Goal: Task Accomplishment & Management: Use online tool/utility

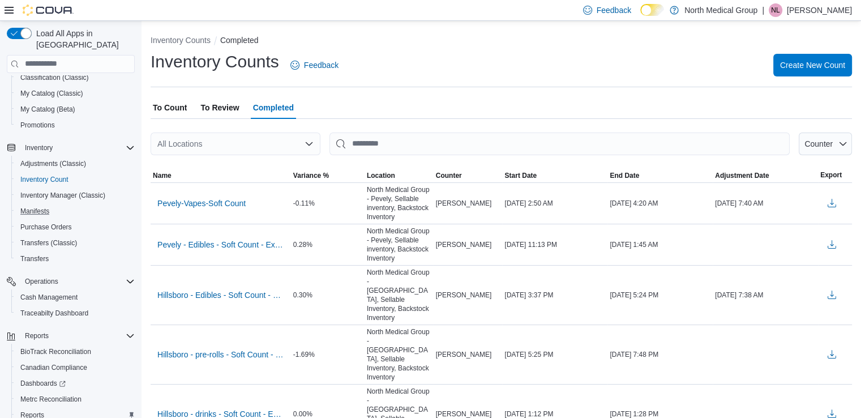
scroll to position [113, 0]
click at [52, 406] on div "Reports" at bounding box center [75, 413] width 119 height 14
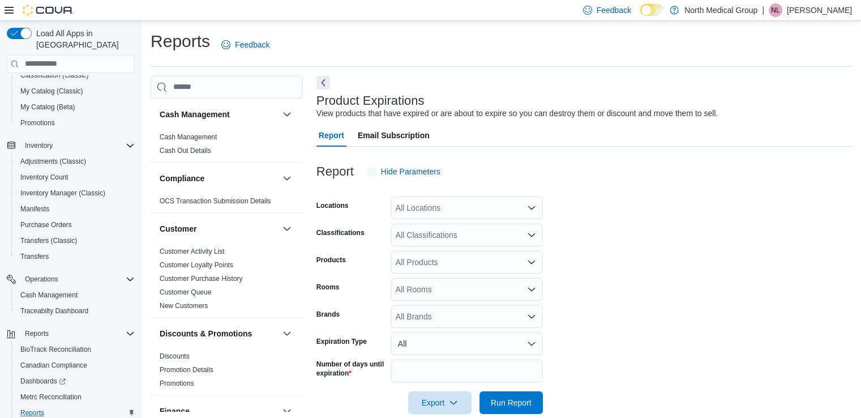
scroll to position [19, 0]
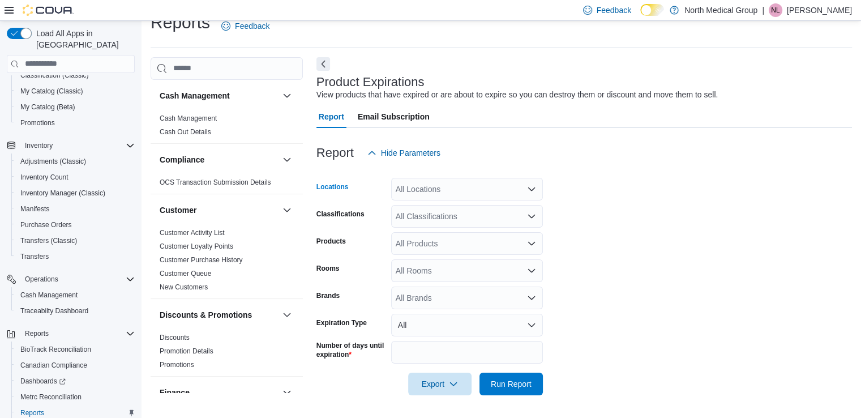
click at [437, 185] on div "All Locations" at bounding box center [467, 189] width 152 height 23
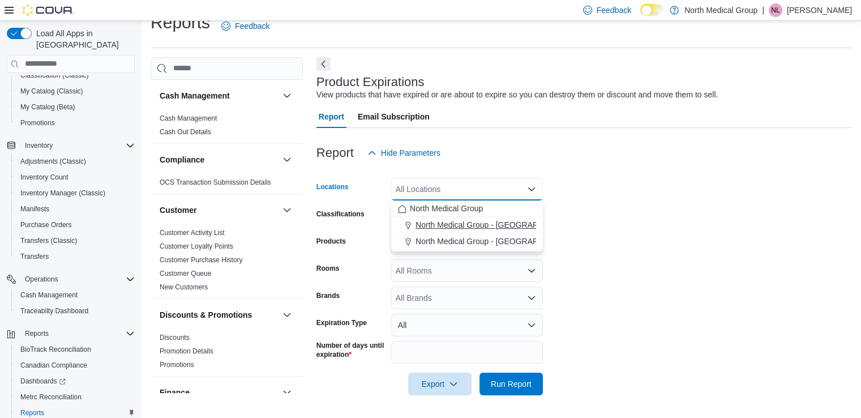
click at [483, 220] on span "North Medical Group - [GEOGRAPHIC_DATA]" at bounding box center [497, 224] width 163 height 11
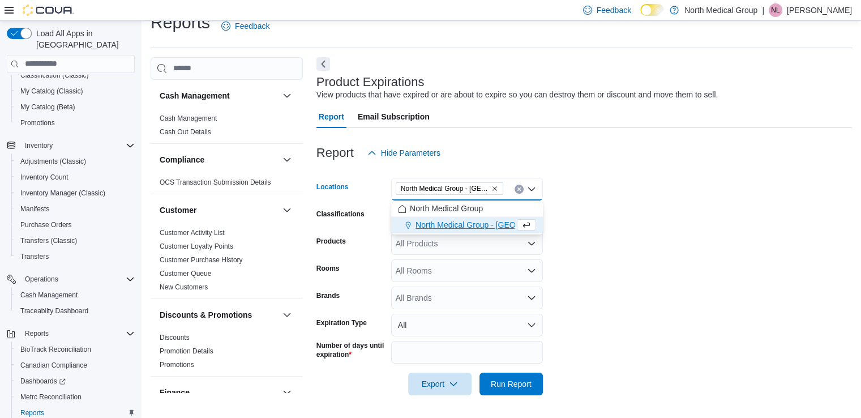
click at [591, 213] on form "Locations North Medical Group - [GEOGRAPHIC_DATA] Combo box. Selected. North Me…" at bounding box center [585, 279] width 536 height 231
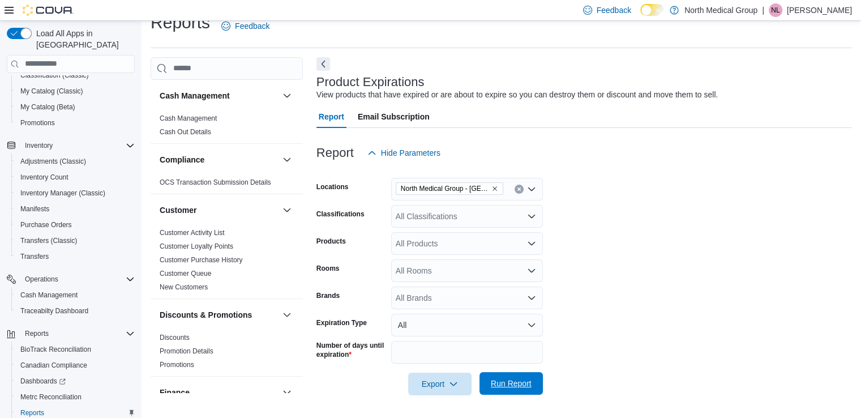
click at [516, 387] on span "Run Report" at bounding box center [511, 383] width 41 height 11
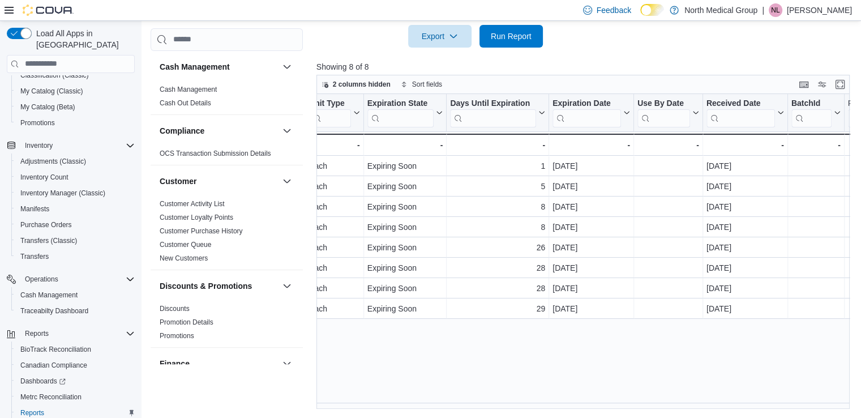
scroll to position [0, 831]
click at [615, 170] on div "[DATE]" at bounding box center [592, 166] width 78 height 14
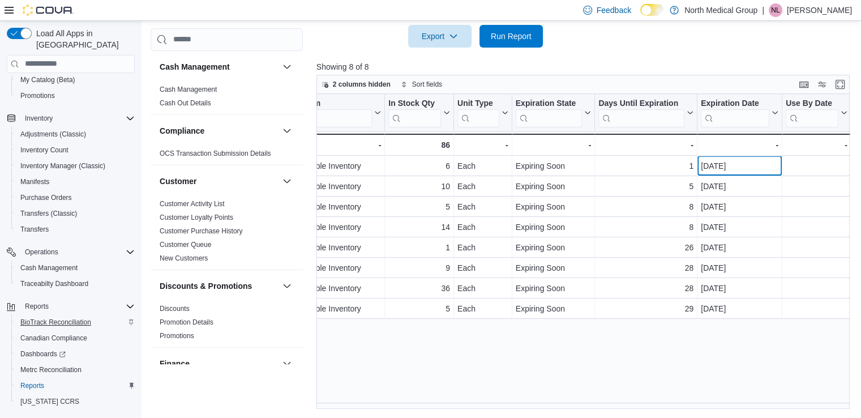
scroll to position [155, 0]
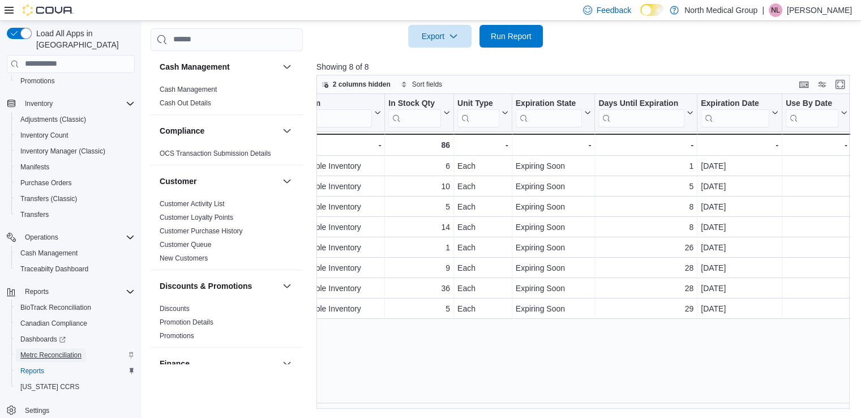
click at [59, 348] on span "Metrc Reconciliation" at bounding box center [50, 355] width 61 height 14
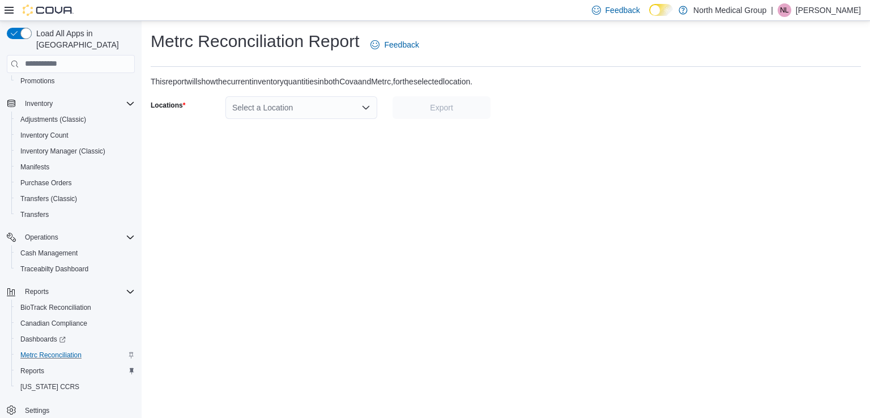
click at [349, 101] on div "Select a Location" at bounding box center [301, 107] width 152 height 23
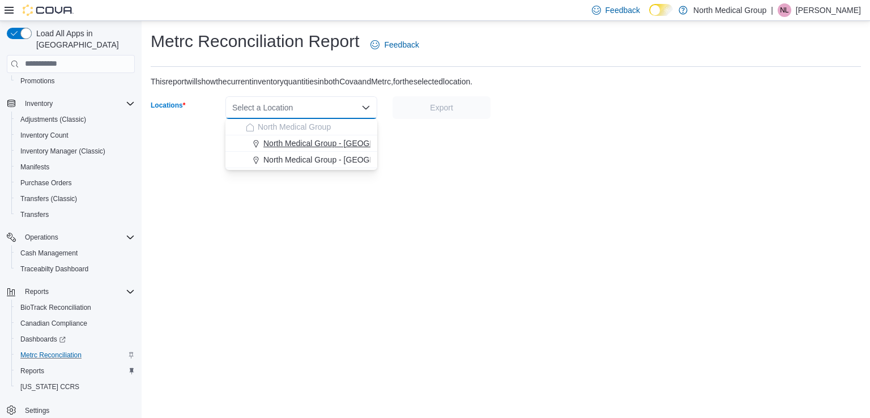
click at [362, 143] on span "North Medical Group - [GEOGRAPHIC_DATA]" at bounding box center [344, 143] width 163 height 11
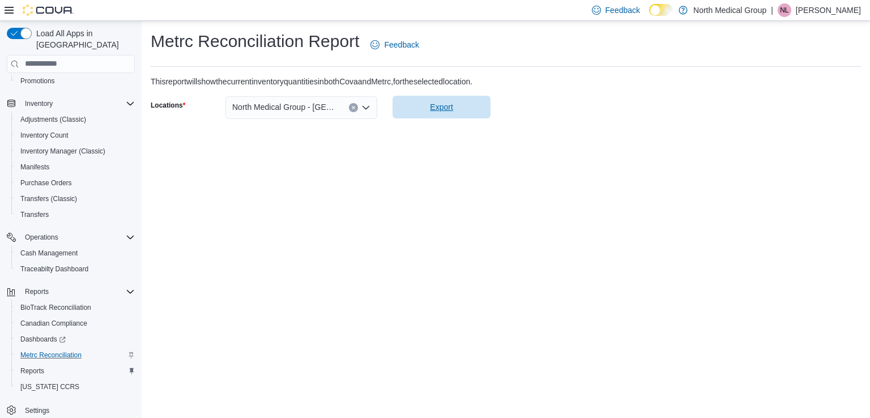
click at [412, 98] on span "Export" at bounding box center [441, 107] width 84 height 23
click at [428, 161] on div "Metrc Reconciliation Report Feedback This report will show the current inventor…" at bounding box center [506, 219] width 728 height 397
